Goal: Information Seeking & Learning: Learn about a topic

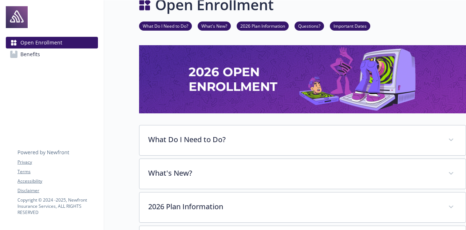
scroll to position [16, 0]
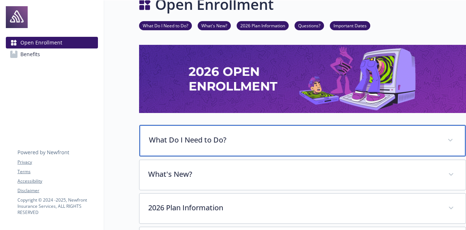
click at [208, 139] on p "What Do I Need to Do?" at bounding box center [294, 139] width 290 height 11
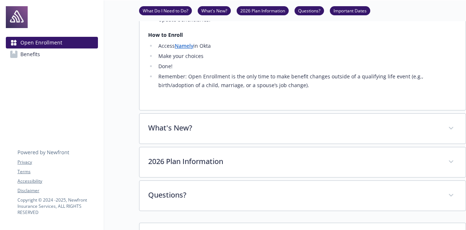
scroll to position [228, 0]
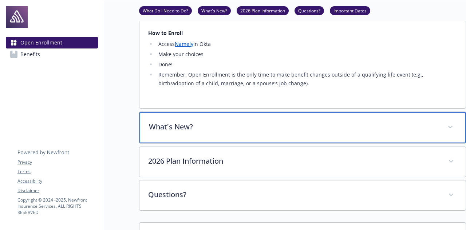
click at [210, 134] on div "What's New?" at bounding box center [302, 127] width 326 height 31
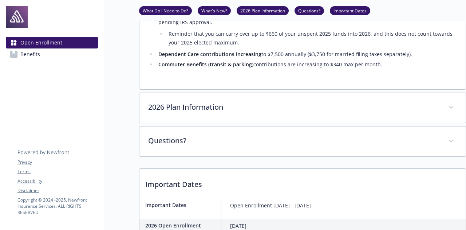
scroll to position [493, 0]
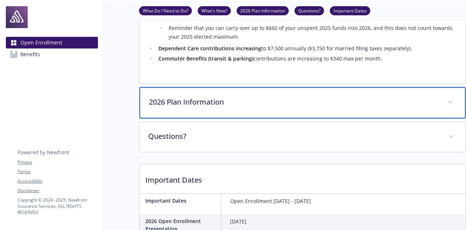
click at [240, 96] on p "2026 Plan Information" at bounding box center [294, 101] width 290 height 11
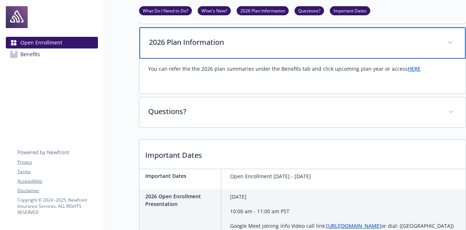
scroll to position [553, 0]
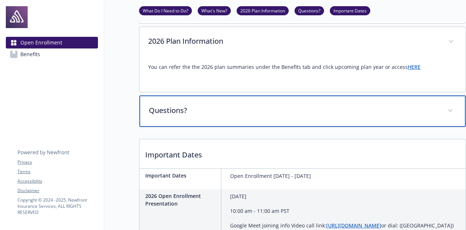
click at [269, 107] on div "Questions?" at bounding box center [302, 110] width 326 height 31
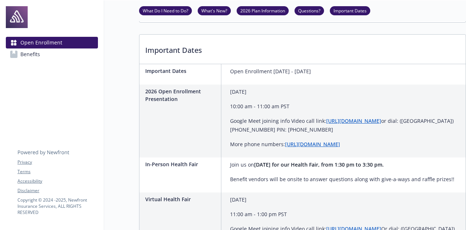
scroll to position [771, 0]
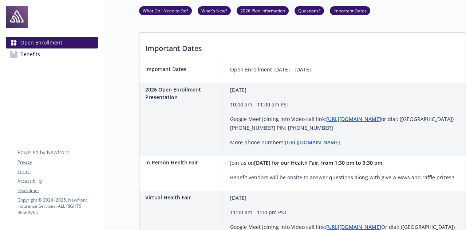
click at [355, 115] on link "[URL][DOMAIN_NAME]" at bounding box center [353, 118] width 55 height 7
click at [322, 139] on link "[URL][DOMAIN_NAME]" at bounding box center [312, 142] width 55 height 7
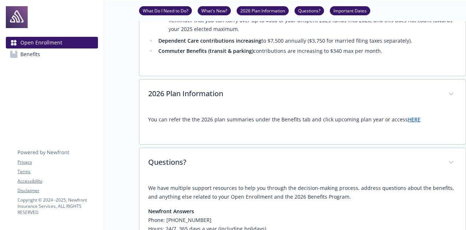
scroll to position [497, 1]
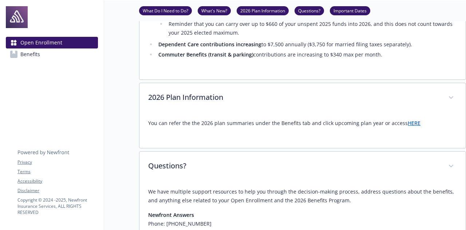
click at [408, 119] on link "HERE" at bounding box center [414, 122] width 13 height 7
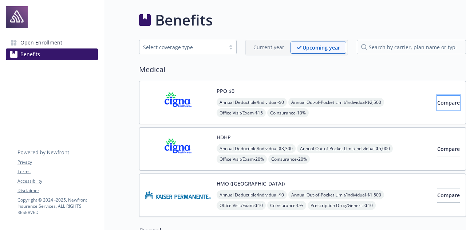
click at [437, 104] on span "Compare" at bounding box center [448, 102] width 23 height 7
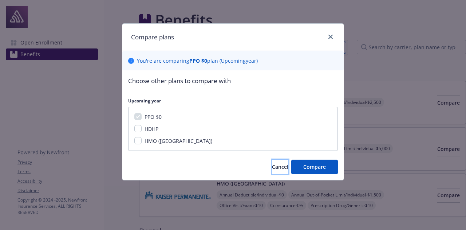
click at [274, 163] on span "Cancel" at bounding box center [280, 166] width 16 height 7
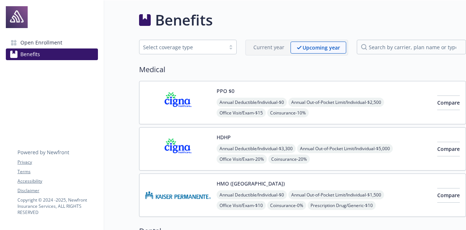
click at [245, 99] on span "Annual Deductible/Individual - $0" at bounding box center [252, 102] width 70 height 9
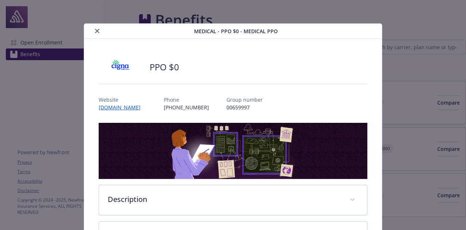
scroll to position [22, 0]
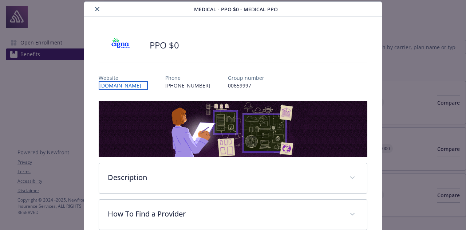
click at [124, 86] on link "www.mycigna.com" at bounding box center [123, 85] width 49 height 8
click at [333, 57] on div "details for plan Medical - PPO $0 - Medical PPO" at bounding box center [233, 62] width 268 height 12
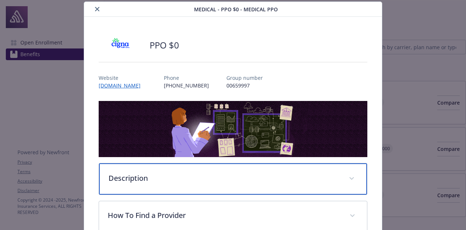
click at [251, 188] on div "Description" at bounding box center [232, 178] width 267 height 31
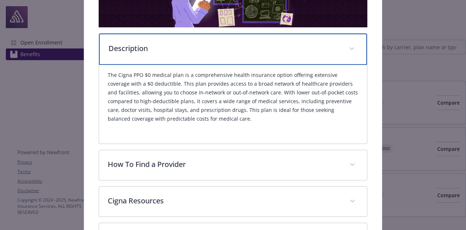
scroll to position [153, 0]
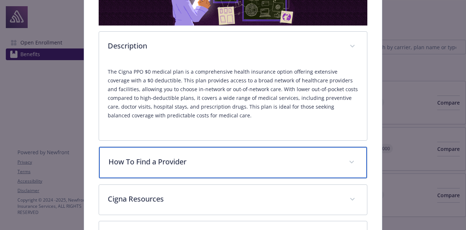
click at [242, 168] on div "How To Find a Provider" at bounding box center [232, 162] width 267 height 31
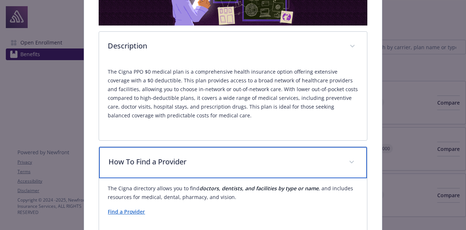
scroll to position [187, 0]
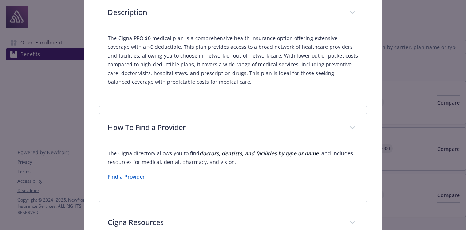
click at [124, 175] on link "Find a Provider" at bounding box center [126, 176] width 37 height 7
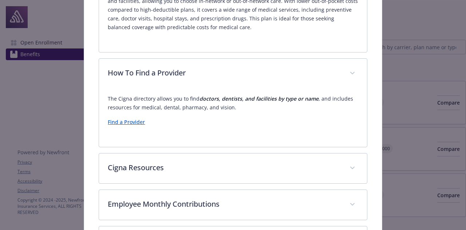
scroll to position [277, 0]
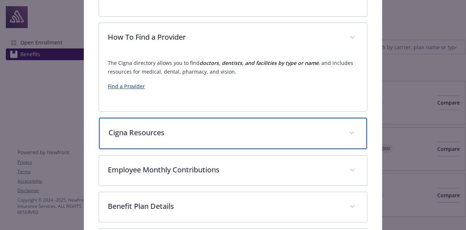
click at [213, 139] on div "Cigna Resources" at bounding box center [232, 133] width 267 height 31
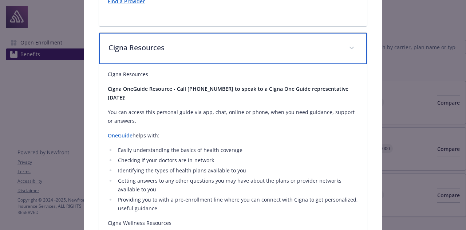
scroll to position [390, 0]
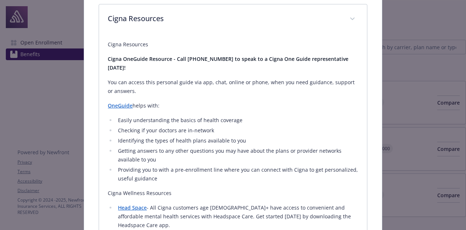
click at [121, 102] on link "OneGuide" at bounding box center [120, 105] width 25 height 7
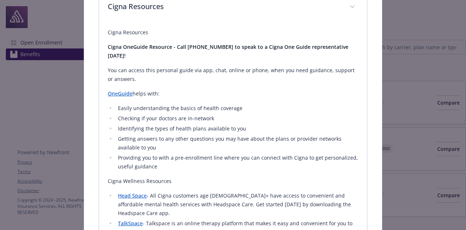
scroll to position [402, 0]
click at [108, 141] on ul "Easily understanding the basics of health coverage Checking if your doctors are…" at bounding box center [233, 136] width 250 height 67
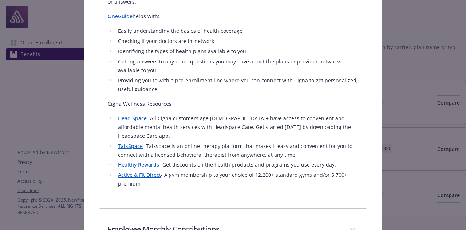
scroll to position [480, 0]
click at [136, 114] on link "Head Space" at bounding box center [132, 117] width 29 height 7
click at [127, 142] on link "TalkSpace" at bounding box center [130, 145] width 25 height 7
click at [137, 160] on link "Healthy Rewards" at bounding box center [138, 163] width 41 height 7
click at [138, 171] on link "Active & Fit Direct" at bounding box center [139, 174] width 43 height 7
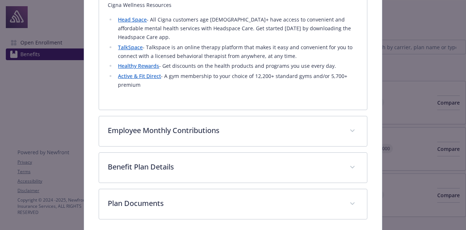
scroll to position [580, 0]
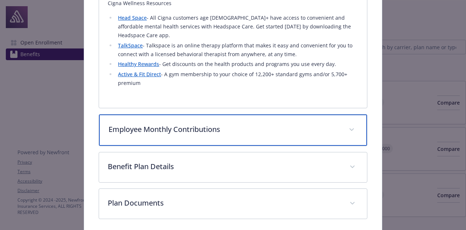
click at [208, 124] on p "Employee Monthly Contributions" at bounding box center [223, 129] width 231 height 11
